Goal: Complete application form

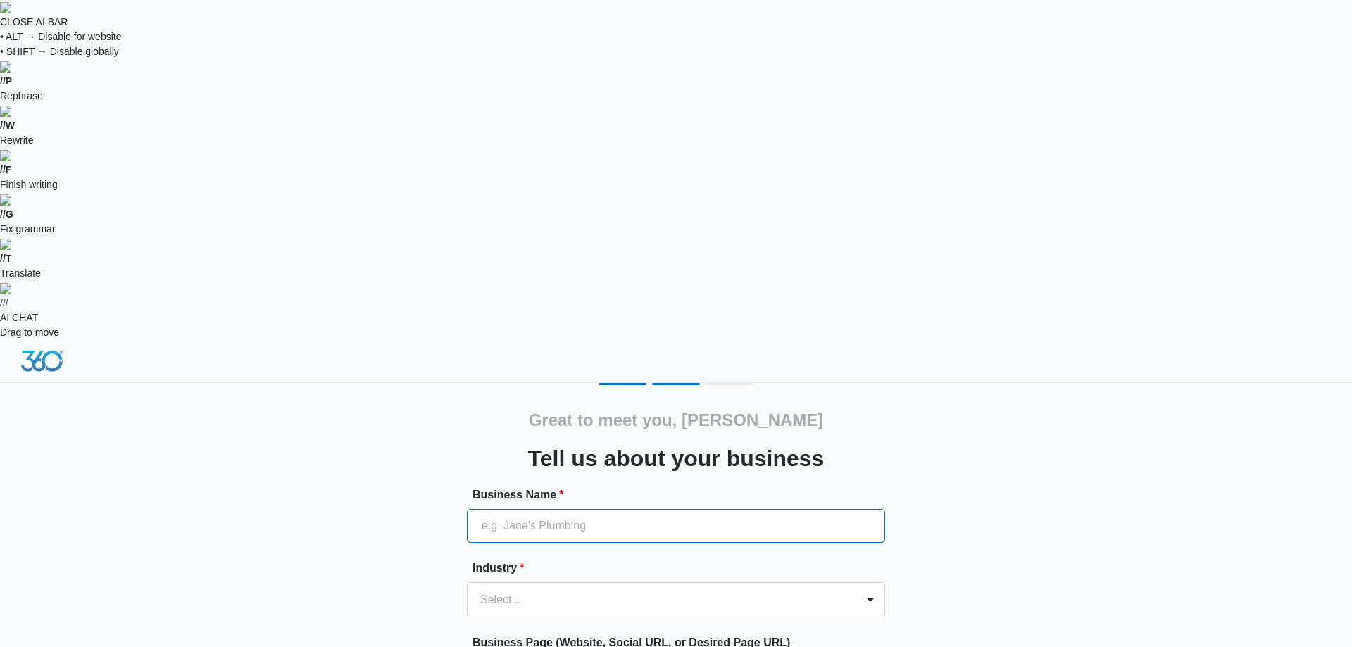
type input "[PERSON_NAME] Tree and Turf Care"
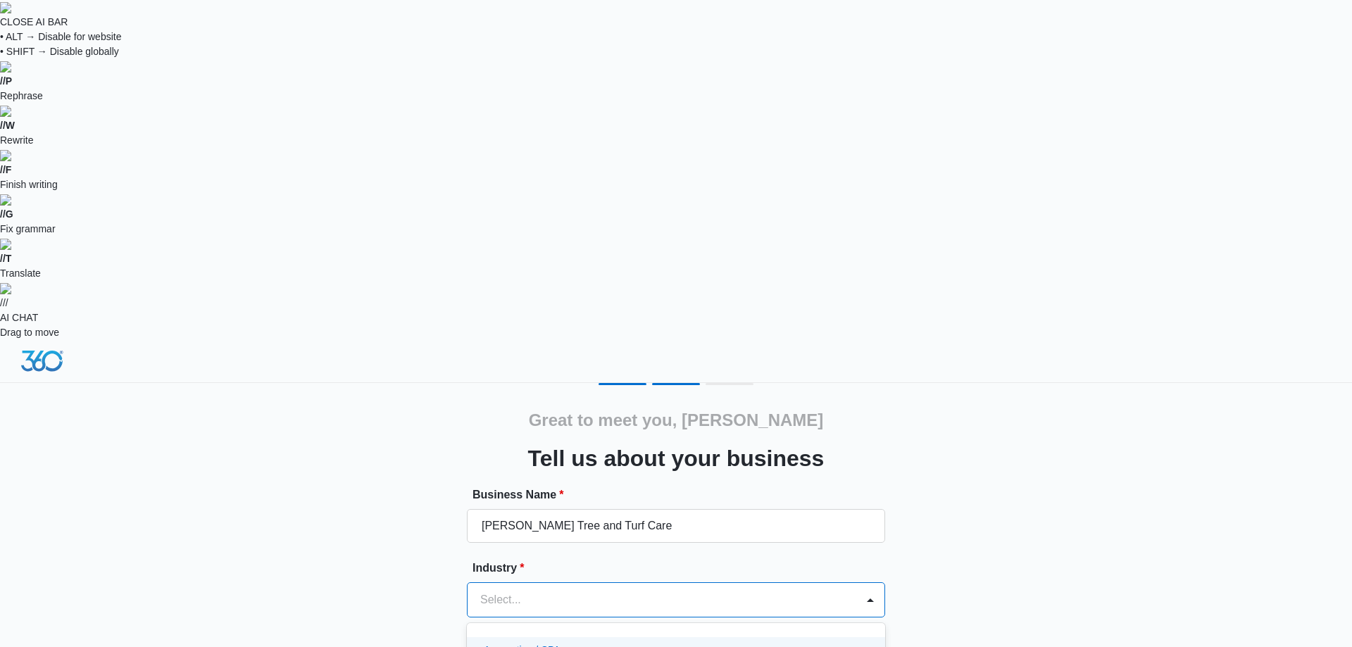
click at [594, 590] on div at bounding box center [659, 600] width 358 height 20
type input "tree"
click at [568, 643] on div "Tree Service" at bounding box center [675, 650] width 382 height 15
type input "[URL][DOMAIN_NAME]"
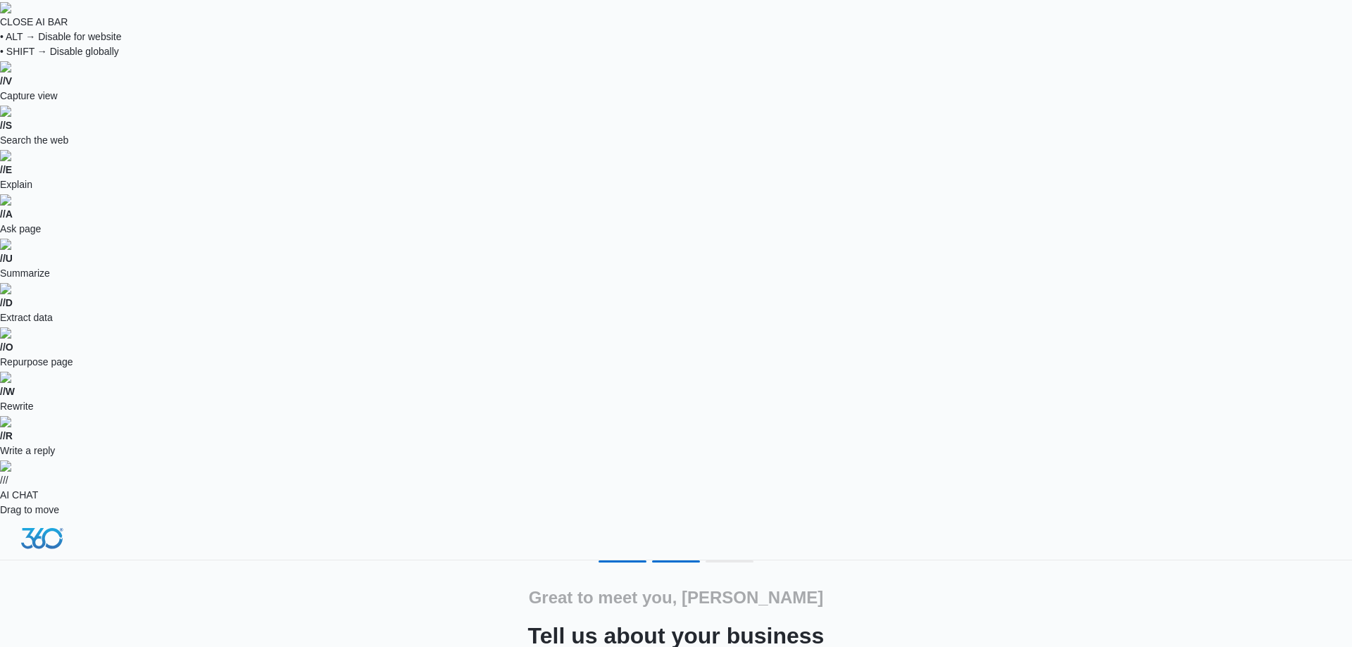
paste input "[PHONE_NUMBER]"
drag, startPoint x: 515, startPoint y: 501, endPoint x: 466, endPoint y: 494, distance: 49.2
type input "[PHONE_NUMBER]"
